Goal: Task Accomplishment & Management: Use online tool/utility

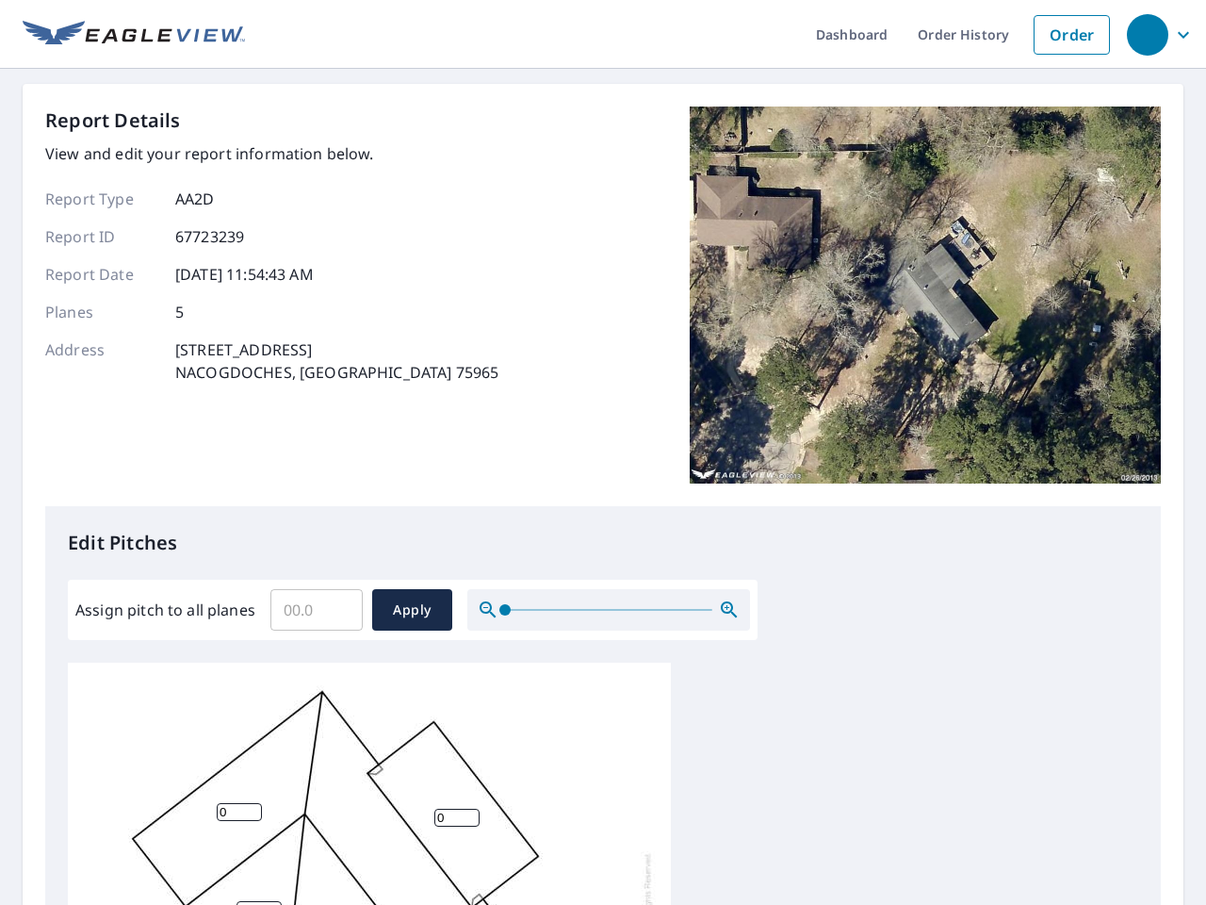
click at [603, 452] on div "Report Details View and edit your report information below. Report Type AA2D Re…" at bounding box center [603, 306] width 1116 height 400
click at [1147, 34] on div "button" at bounding box center [1147, 34] width 41 height 41
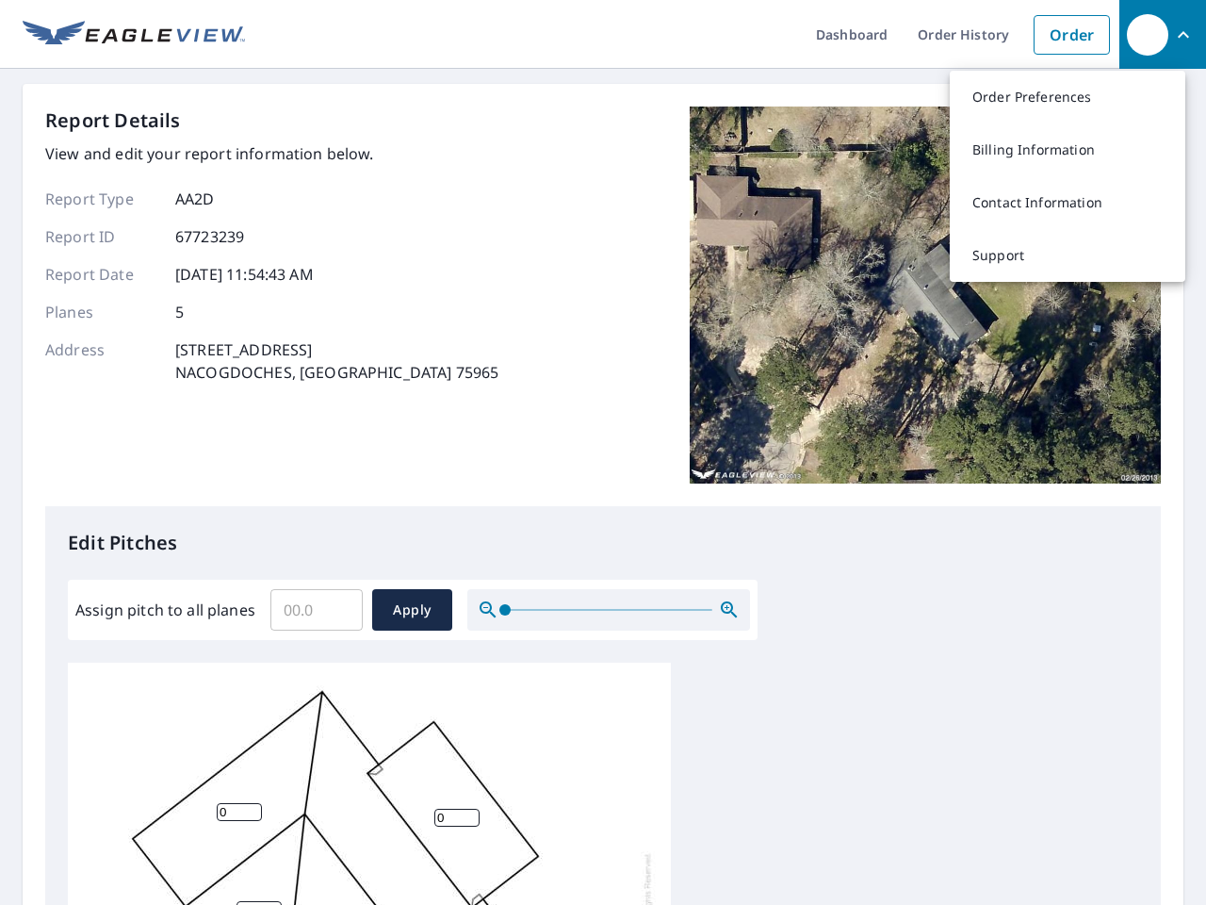
click at [317, 610] on input "Assign pitch to all planes" at bounding box center [316, 609] width 92 height 53
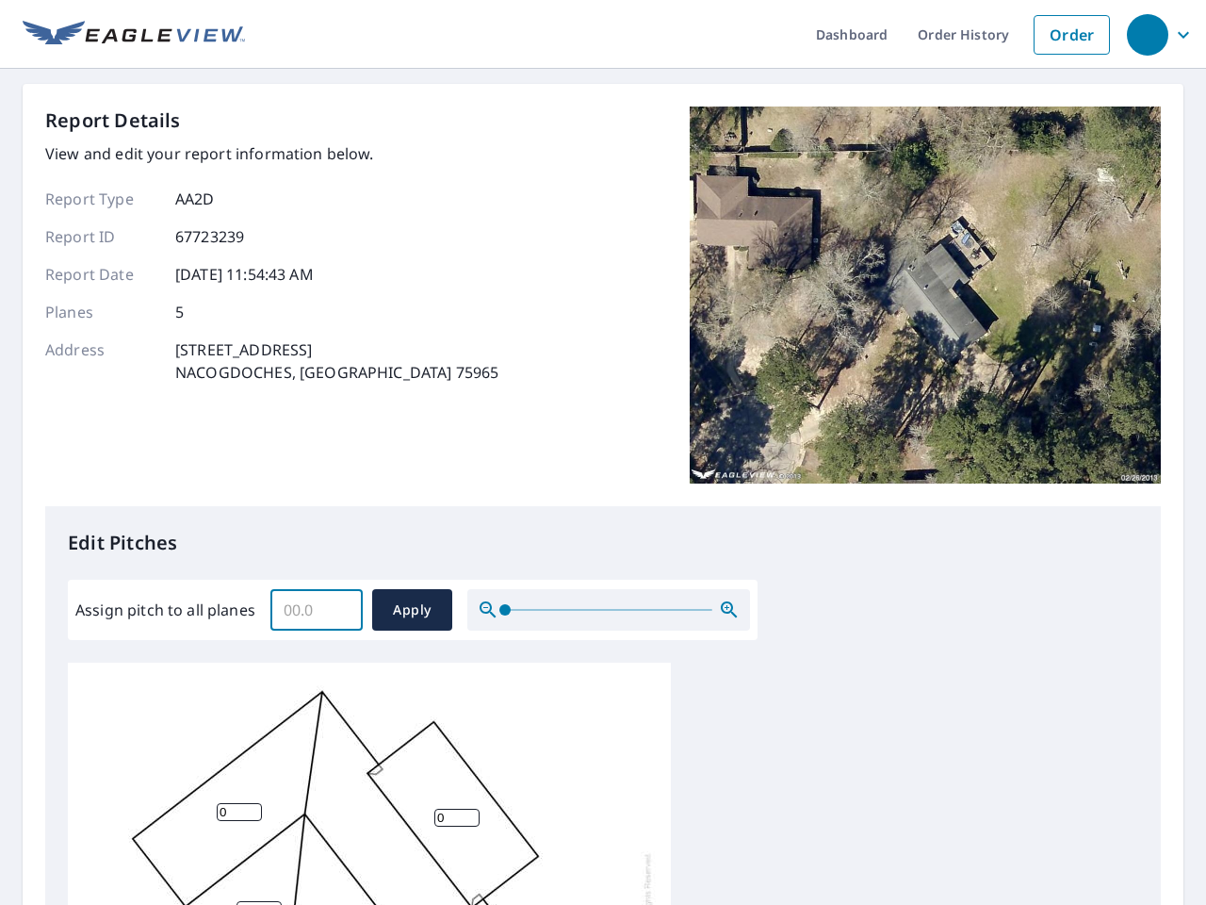
click at [412, 610] on span "Apply" at bounding box center [412, 610] width 50 height 24
click at [729, 610] on icon "button" at bounding box center [729, 609] width 23 height 23
